Goal: Find specific page/section: Find specific page/section

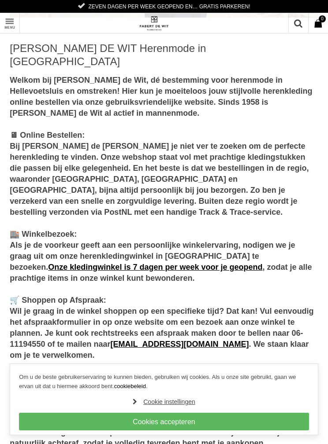
scroll to position [1028, 0]
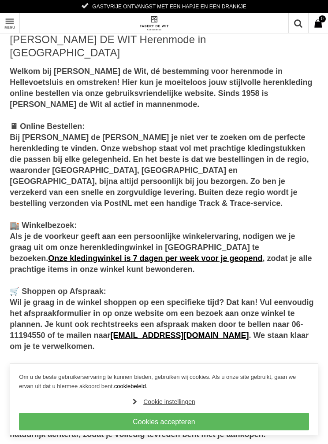
click at [7, 27] on link "Toon menu" at bounding box center [10, 23] width 20 height 20
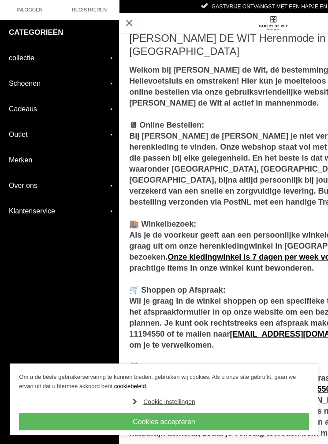
click at [71, 82] on link "Schoenen" at bounding box center [59, 83] width 119 height 25
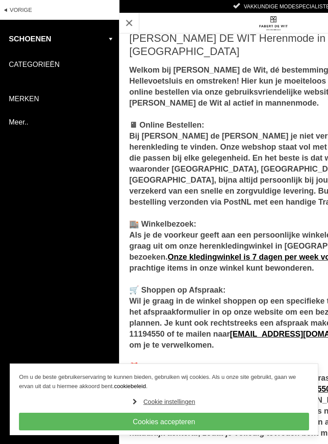
click at [70, 39] on link "Schoenen" at bounding box center [59, 39] width 119 height 26
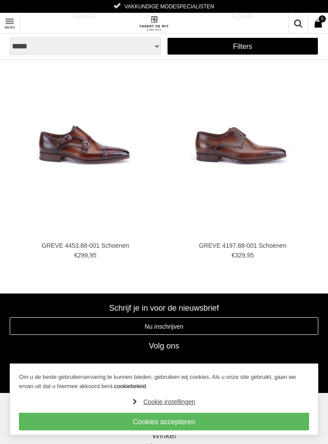
scroll to position [1260, 0]
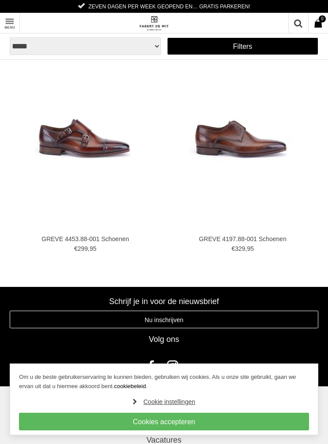
click at [6, 29] on link "Toon menu" at bounding box center [10, 23] width 20 height 20
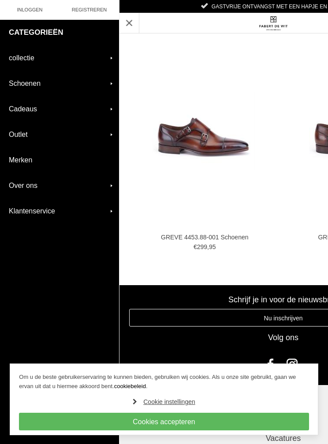
click at [66, 64] on link "collectie" at bounding box center [59, 57] width 119 height 25
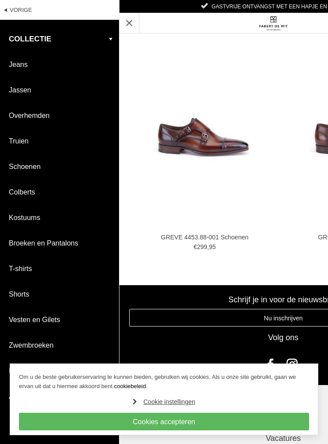
click at [47, 91] on link "Jassen" at bounding box center [59, 89] width 119 height 25
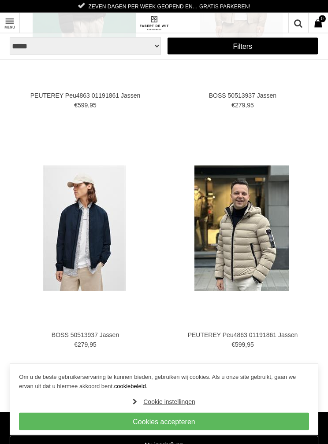
scroll to position [4056, 0]
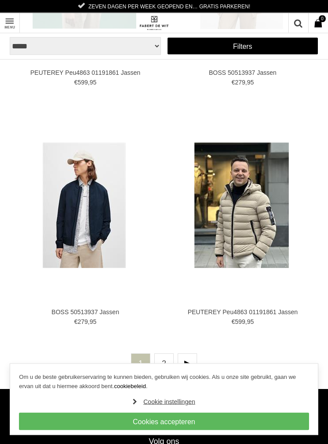
click at [166, 364] on link "2" at bounding box center [163, 363] width 19 height 19
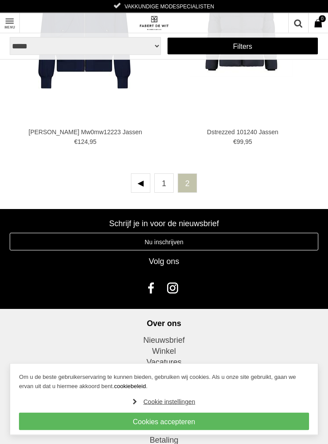
scroll to position [1831, 0]
